Goal: Task Accomplishment & Management: Use online tool/utility

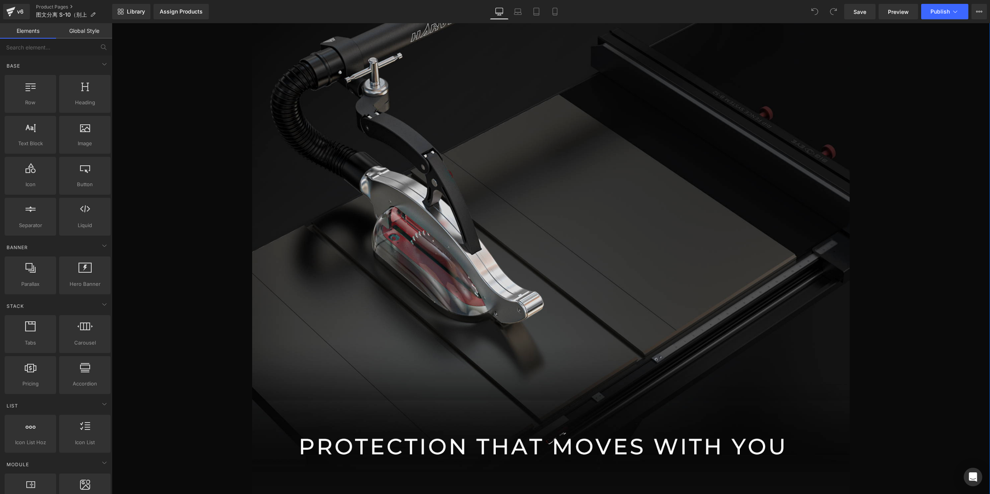
scroll to position [1198, 0]
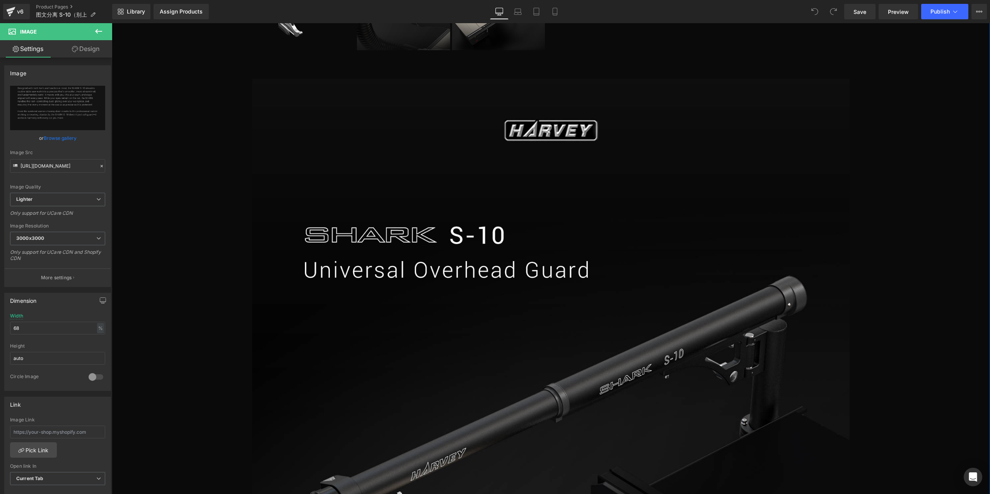
scroll to position [464, 0]
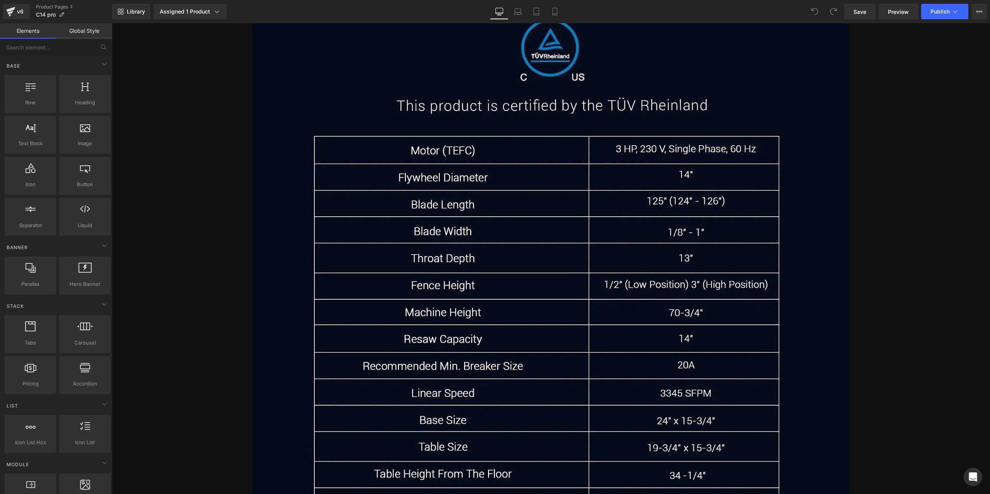
scroll to position [8981, 0]
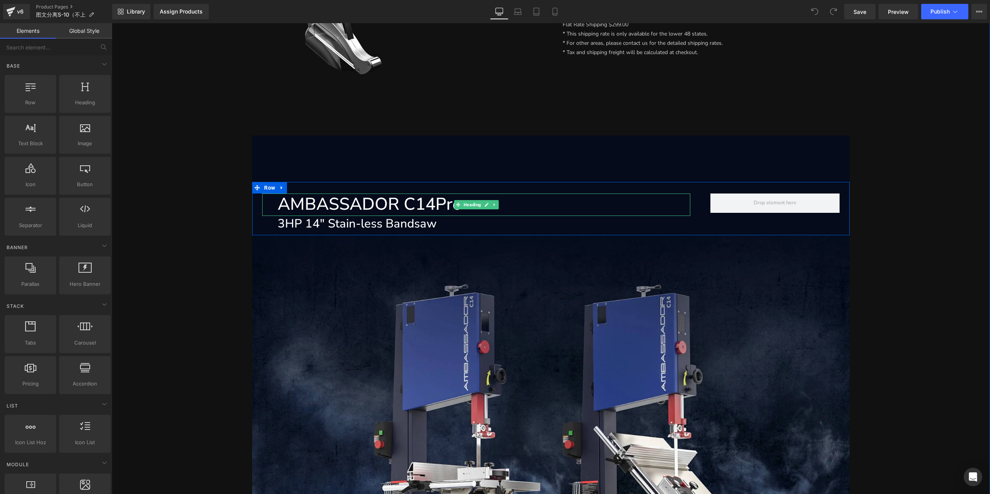
scroll to position [348, 0]
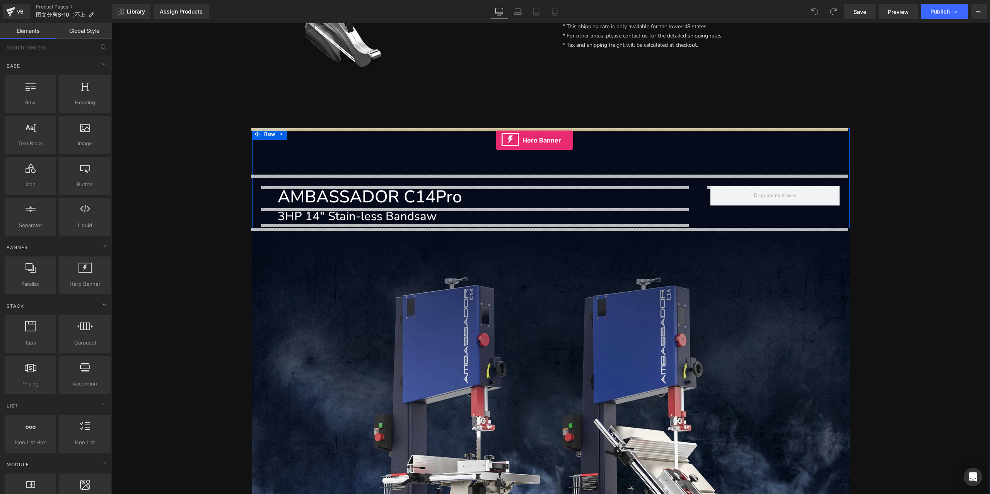
drag, startPoint x: 193, startPoint y: 297, endPoint x: 496, endPoint y: 140, distance: 340.6
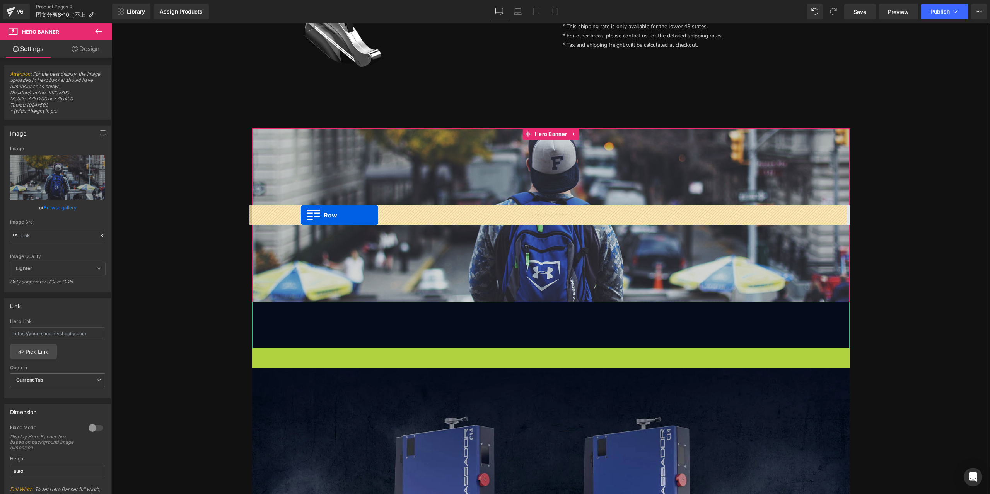
drag, startPoint x: 257, startPoint y: 358, endPoint x: 301, endPoint y: 215, distance: 149.1
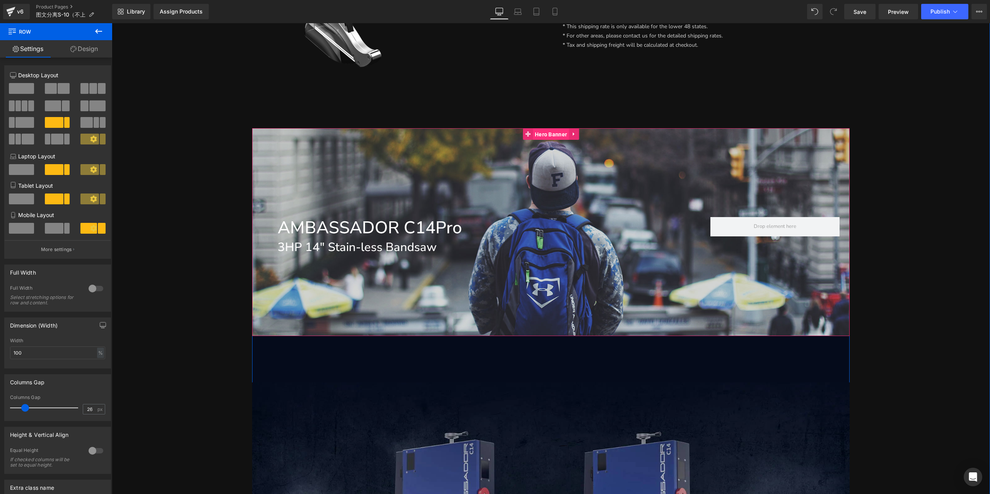
click at [553, 136] on span "Hero Banner" at bounding box center [551, 135] width 36 height 12
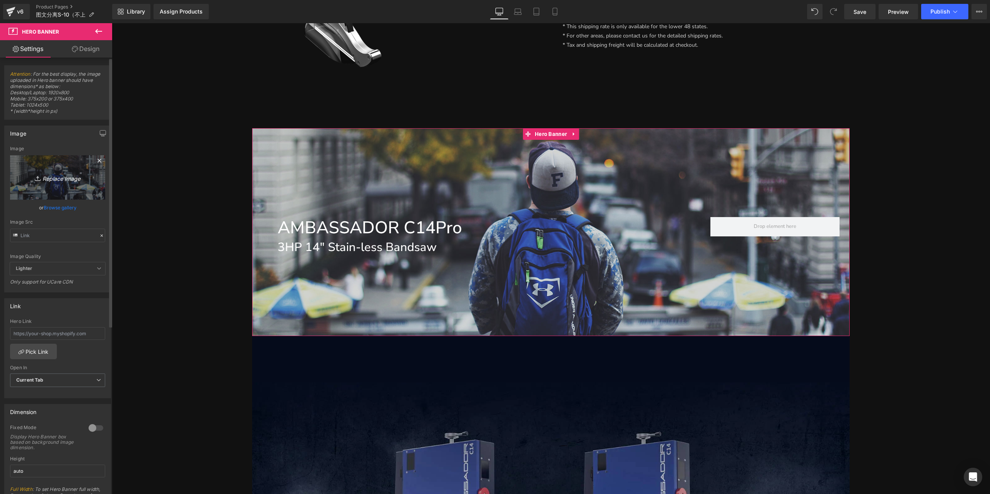
click at [57, 177] on icon "Replace Image" at bounding box center [58, 178] width 62 height 10
